Goal: Obtain resource: Download file/media

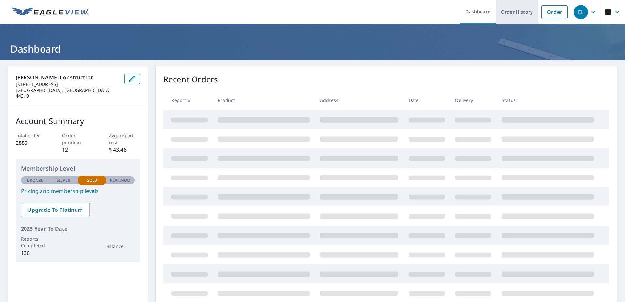
click at [507, 10] on link "Order History" at bounding box center [517, 12] width 42 height 24
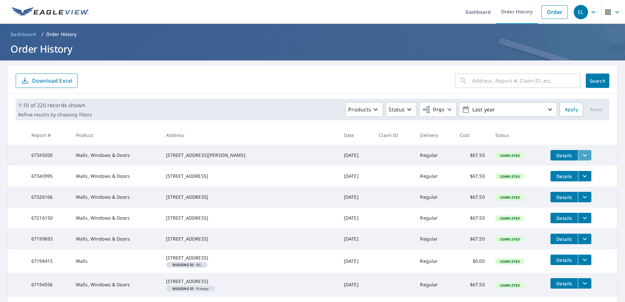
click at [581, 152] on icon "filesDropdownBtn-67349200" at bounding box center [585, 155] width 8 height 8
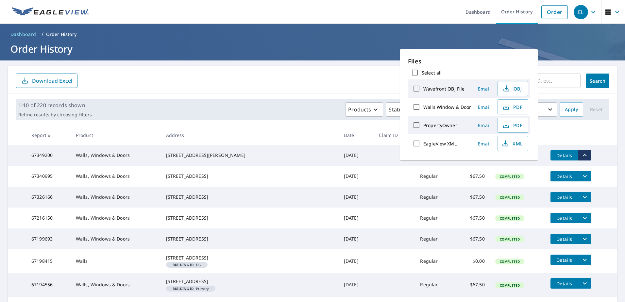
click at [416, 107] on input "Walls Window & Door" at bounding box center [417, 107] width 14 height 14
checkbox input "true"
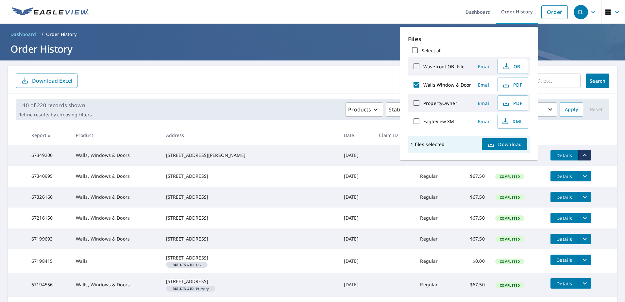
click at [501, 145] on span "Download" at bounding box center [504, 144] width 35 height 8
click at [330, 81] on form "​ Search Download Excel" at bounding box center [313, 81] width 594 height 14
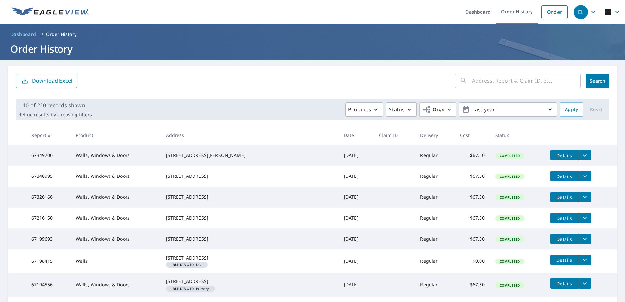
click at [478, 79] on input "text" at bounding box center [526, 81] width 109 height 18
type input "3175"
click at [591, 83] on span "Search" at bounding box center [597, 81] width 13 height 6
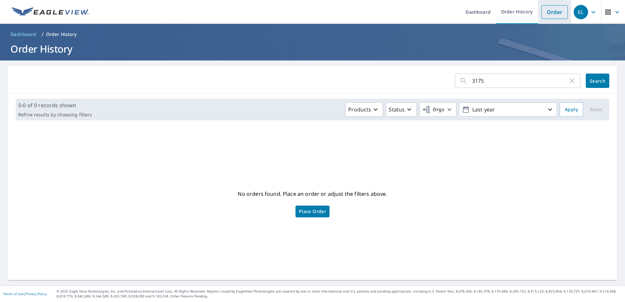
click at [550, 11] on link "Order" at bounding box center [555, 12] width 26 height 14
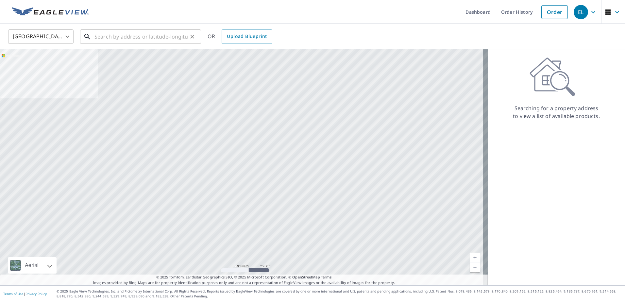
click at [146, 33] on input "text" at bounding box center [141, 36] width 93 height 18
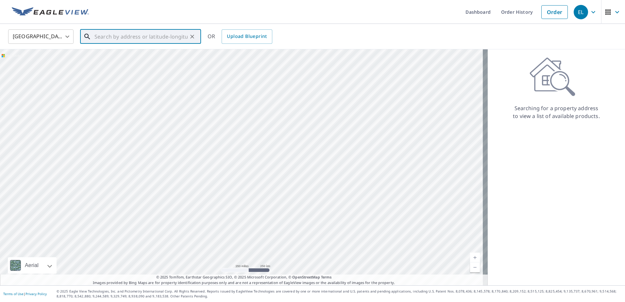
paste input "[STREET_ADDRESS]"
click at [131, 60] on p "[GEOGRAPHIC_DATA], OH 43787" at bounding box center [144, 63] width 103 height 7
type input "[STREET_ADDRESS]"
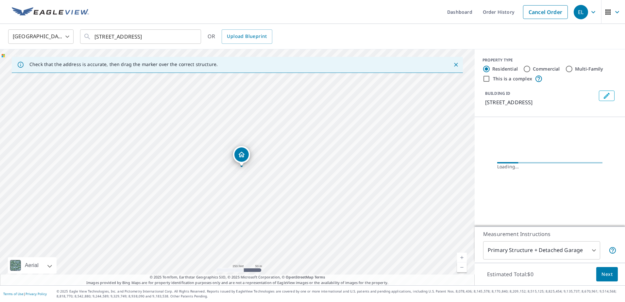
scroll to position [0, 0]
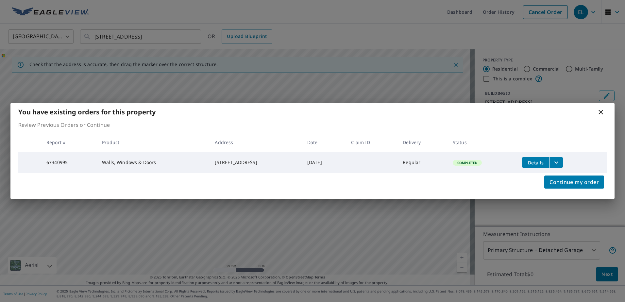
click at [190, 149] on body "EL EL Dashboard Order History Cancel Order EL United States [GEOGRAPHIC_DATA] ​…" at bounding box center [312, 151] width 625 height 302
click at [559, 159] on icon "filesDropdownBtn-67340995" at bounding box center [557, 163] width 8 height 8
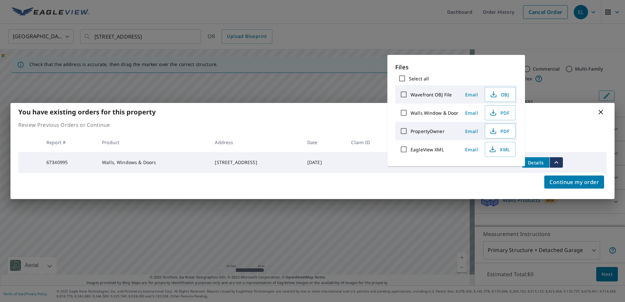
click at [406, 111] on input "Walls Window & Door" at bounding box center [404, 113] width 14 height 14
checkbox input "true"
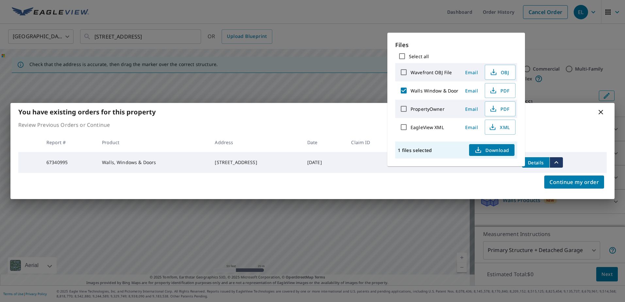
click at [498, 149] on span "Download" at bounding box center [491, 150] width 35 height 8
